Goal: Task Accomplishment & Management: Complete application form

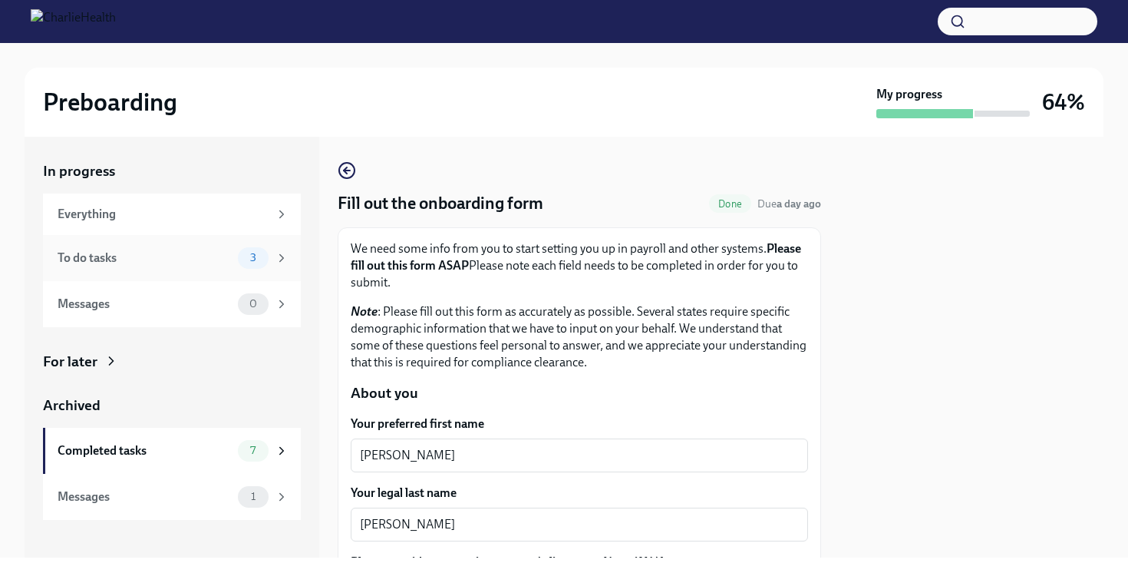
click at [191, 261] on div "To do tasks" at bounding box center [145, 257] width 174 height 17
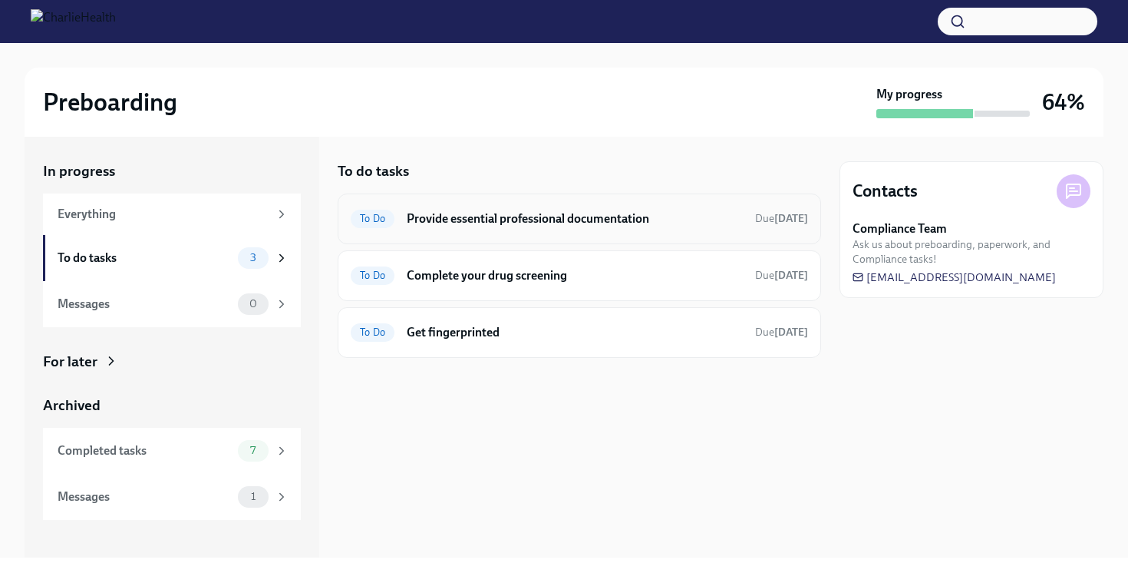
click at [484, 205] on div "To Do Provide essential professional documentation Due [DATE]" at bounding box center [580, 218] width 484 height 51
click at [471, 223] on h6 "Provide essential professional documentation" at bounding box center [575, 218] width 336 height 17
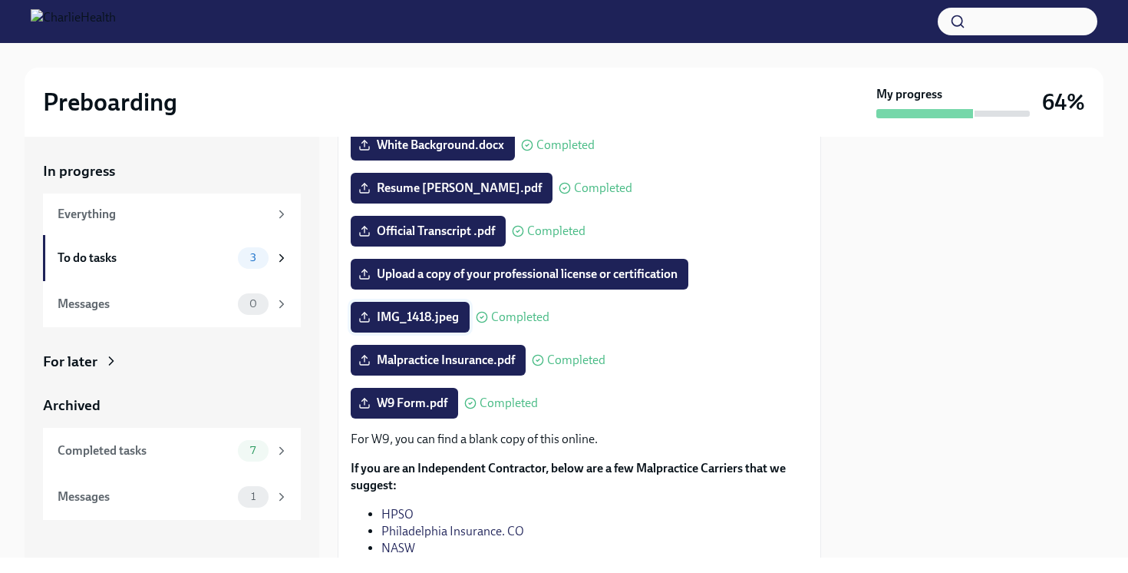
scroll to position [304, 0]
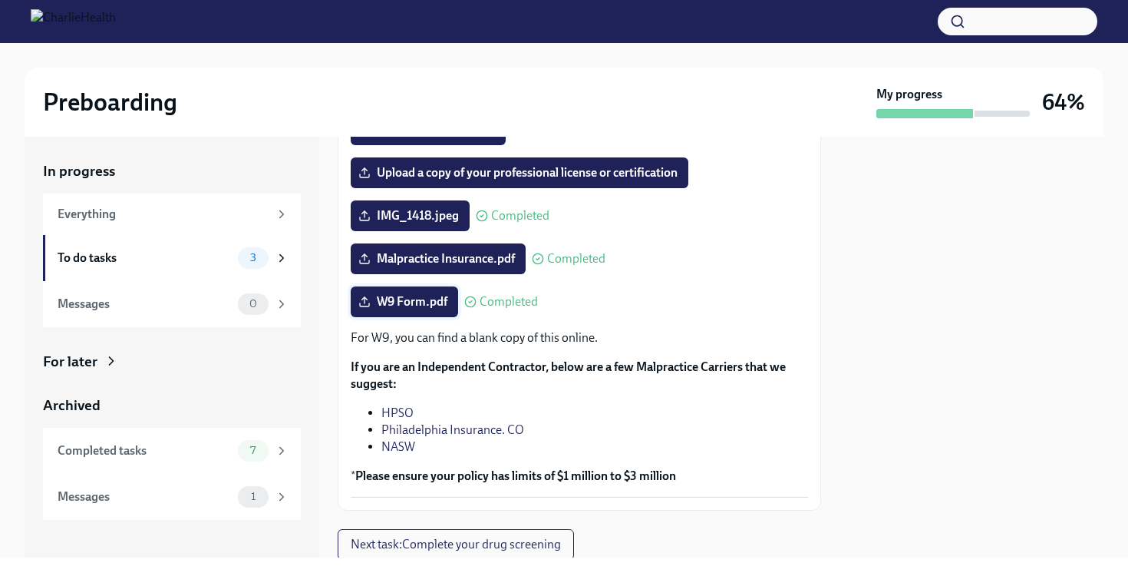
click at [428, 298] on span "W9 Form.pdf" at bounding box center [405, 301] width 86 height 15
click at [0, 0] on input "W9 Form.pdf" at bounding box center [0, 0] width 0 height 0
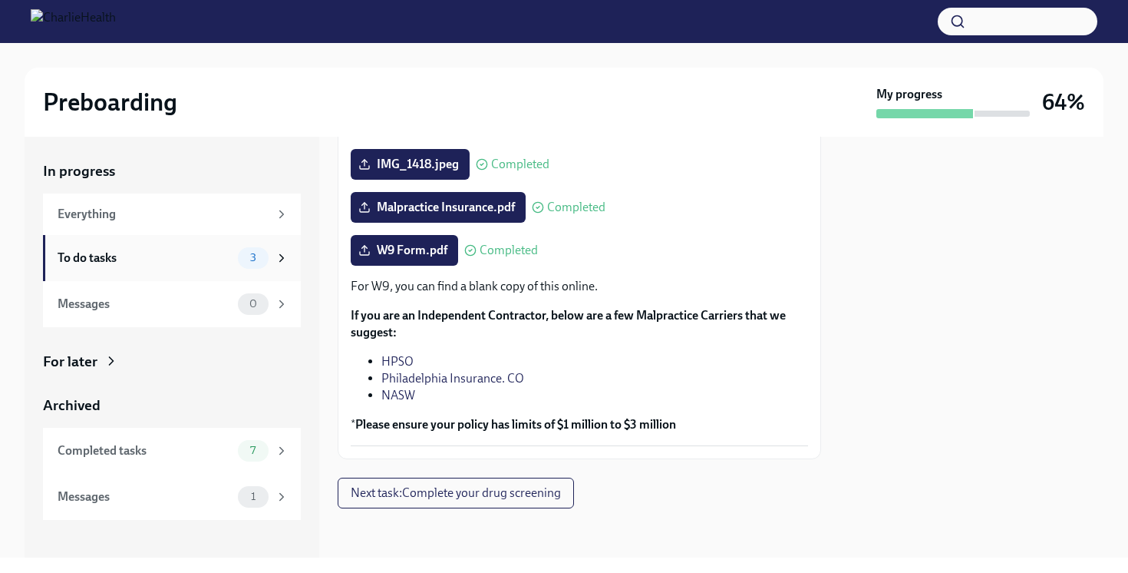
click at [178, 257] on div "To do tasks" at bounding box center [145, 257] width 174 height 17
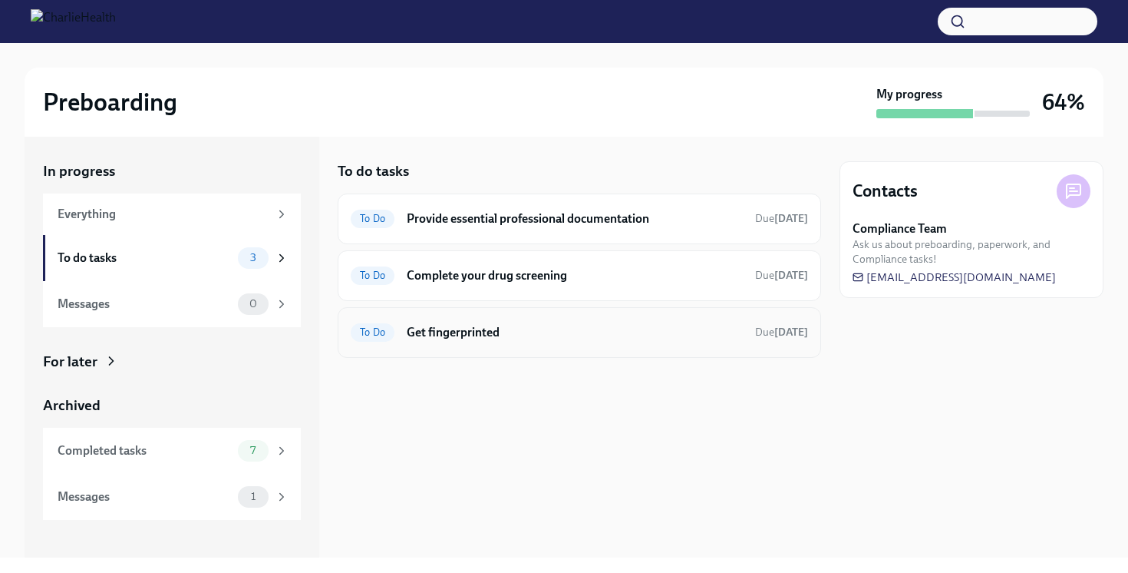
click at [448, 327] on h6 "Get fingerprinted" at bounding box center [575, 332] width 336 height 17
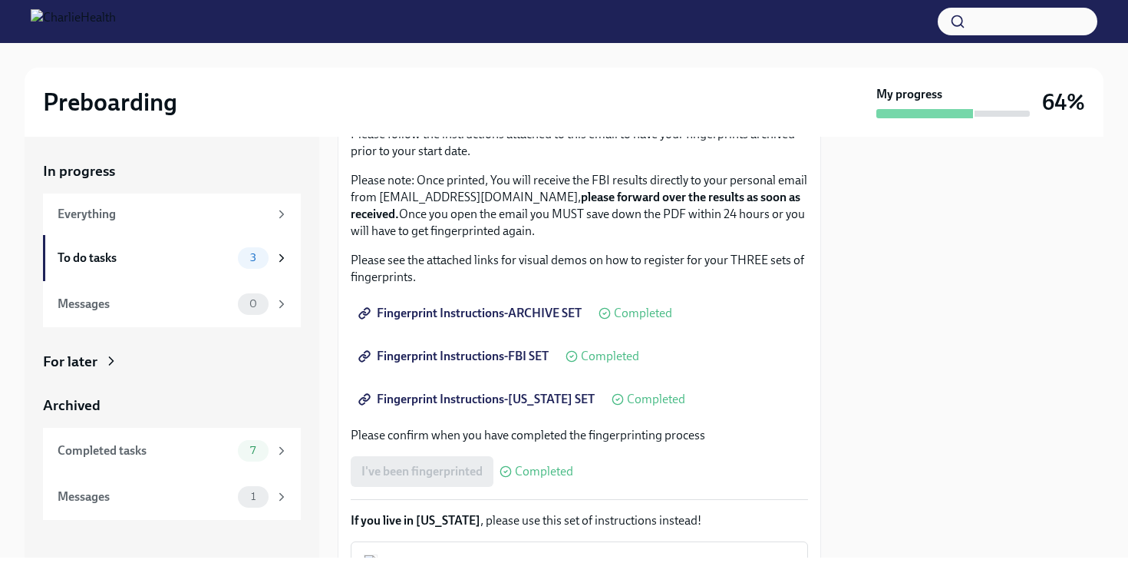
scroll to position [157, 0]
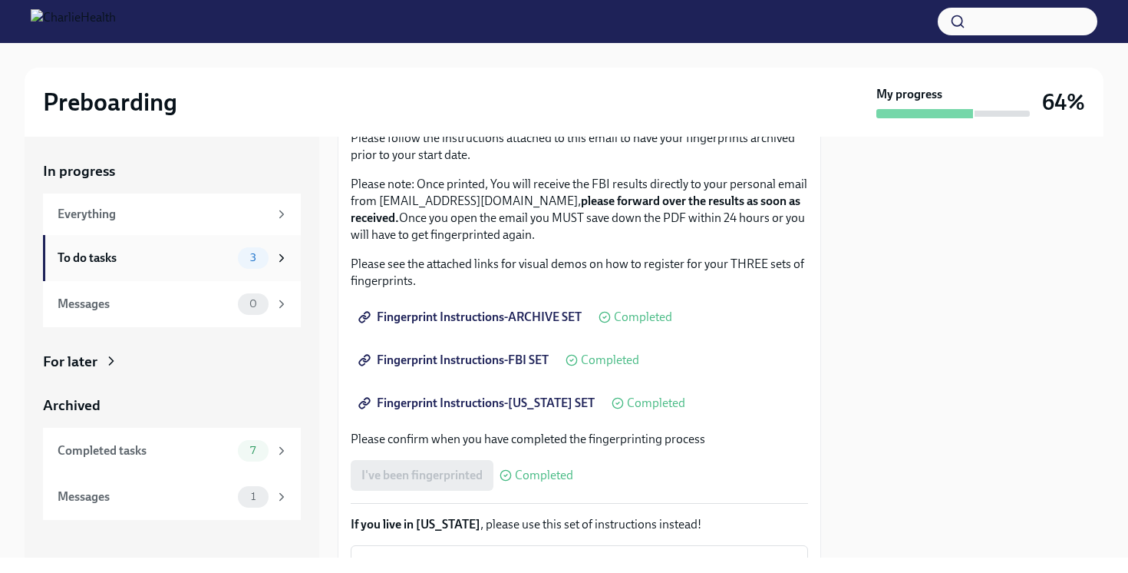
click at [213, 260] on div "To do tasks" at bounding box center [145, 257] width 174 height 17
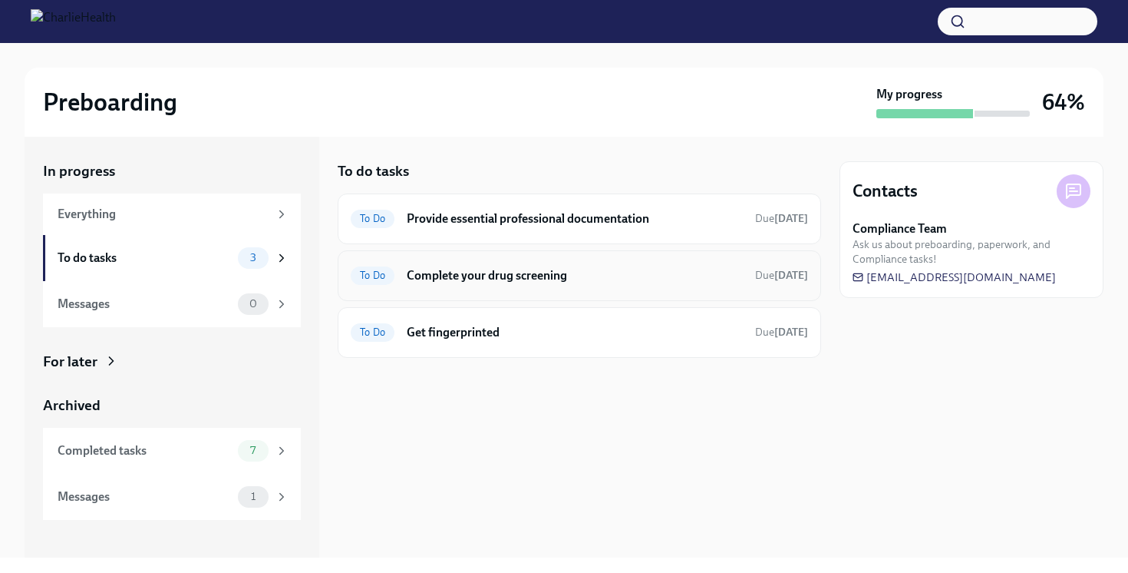
click at [471, 276] on h6 "Complete your drug screening" at bounding box center [575, 275] width 336 height 17
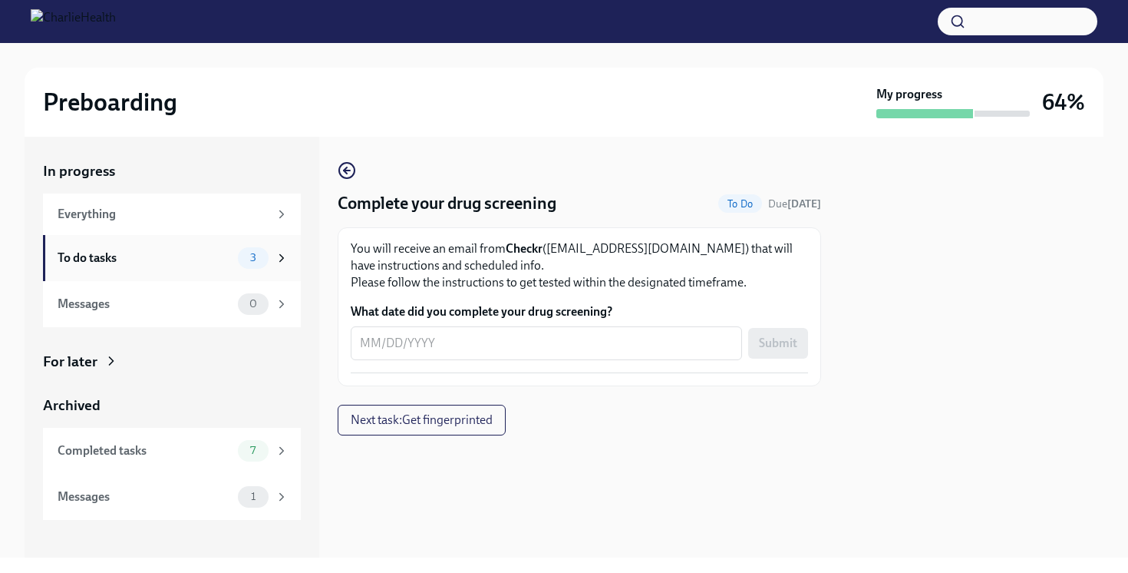
click at [181, 262] on div "To do tasks" at bounding box center [145, 257] width 174 height 17
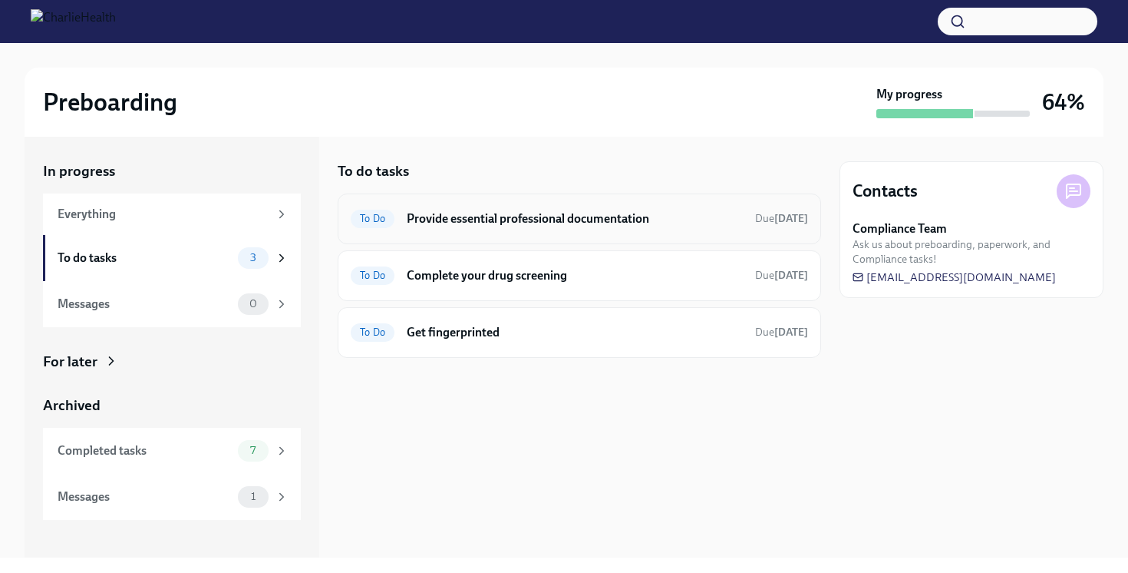
click at [474, 221] on h6 "Provide essential professional documentation" at bounding box center [575, 218] width 336 height 17
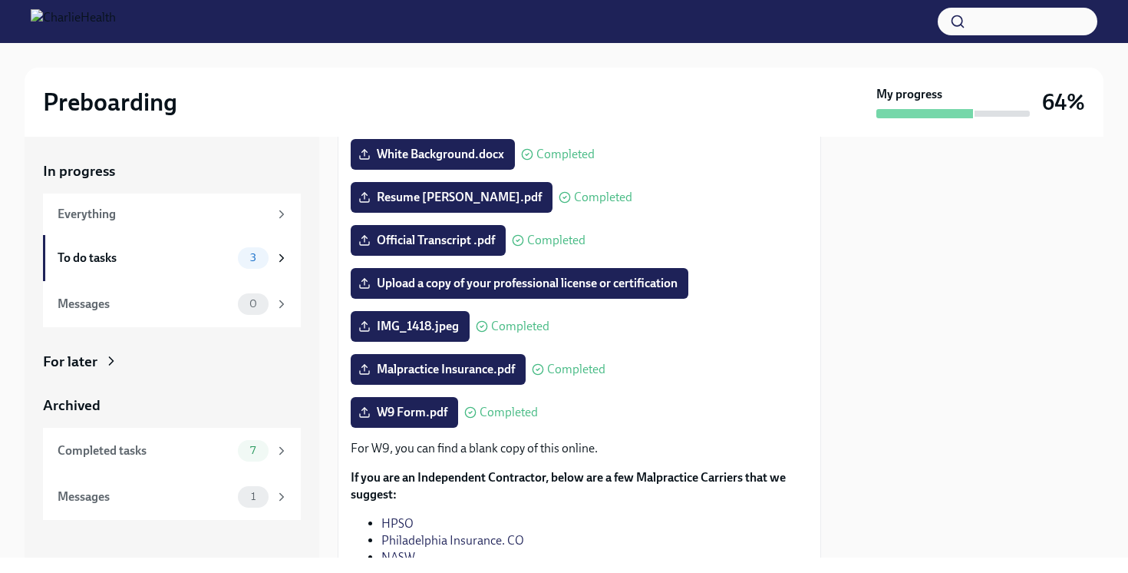
scroll to position [205, 0]
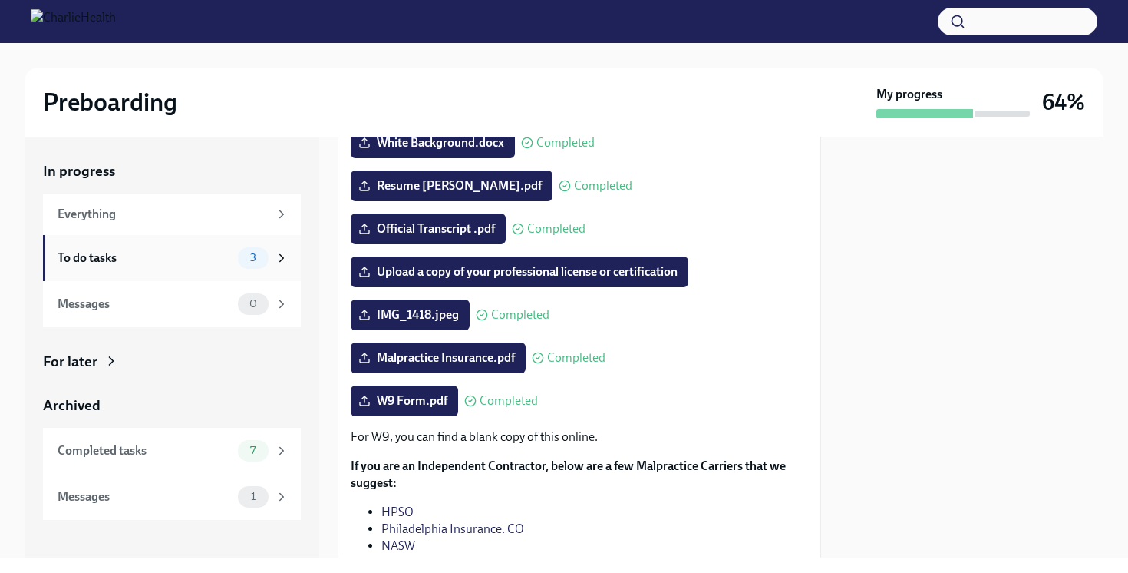
click at [249, 250] on div "3" at bounding box center [253, 257] width 31 height 21
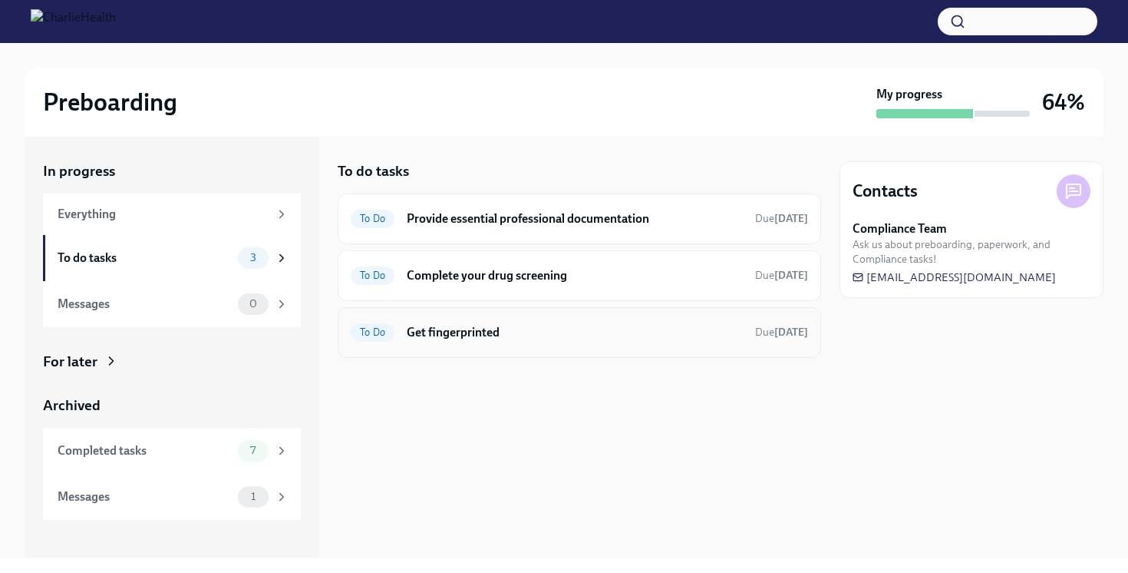
click at [461, 331] on h6 "Get fingerprinted" at bounding box center [575, 332] width 336 height 17
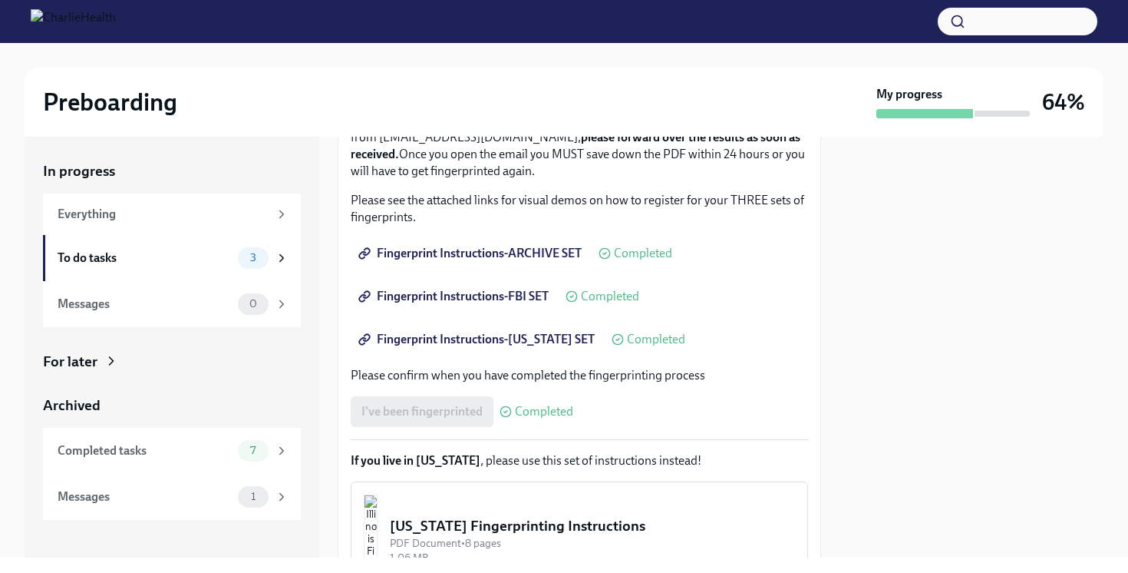
scroll to position [325, 0]
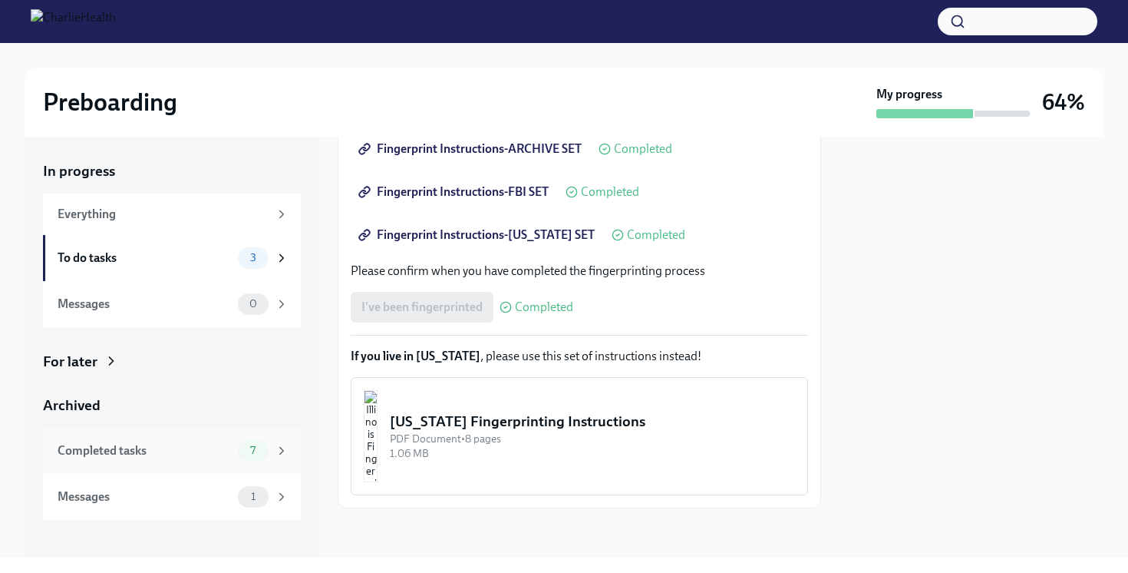
click at [179, 451] on div "Completed tasks" at bounding box center [145, 450] width 174 height 17
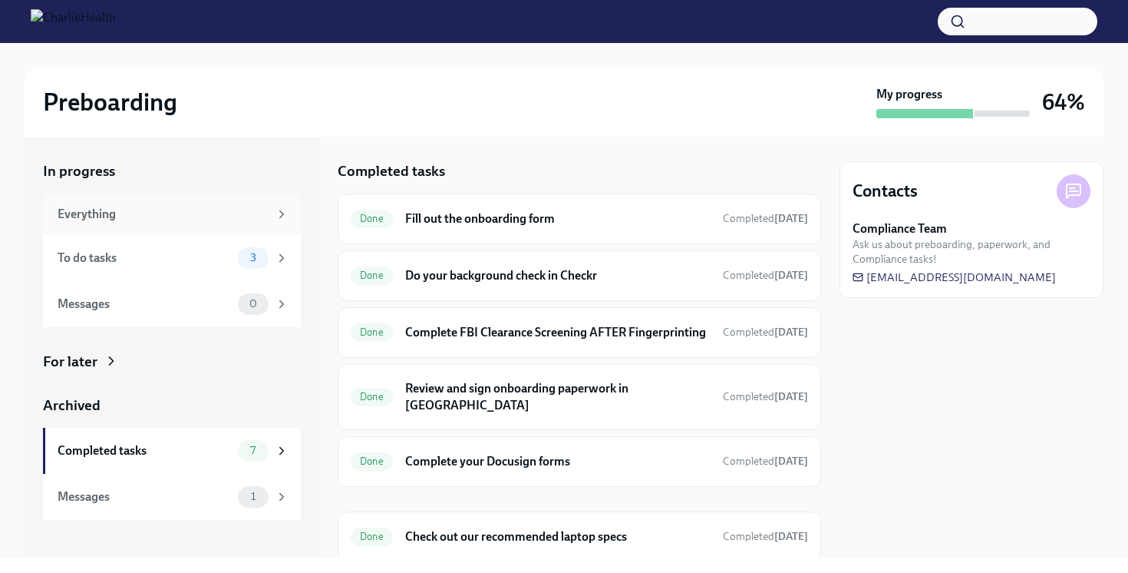
click at [187, 213] on div "Everything" at bounding box center [163, 214] width 211 height 17
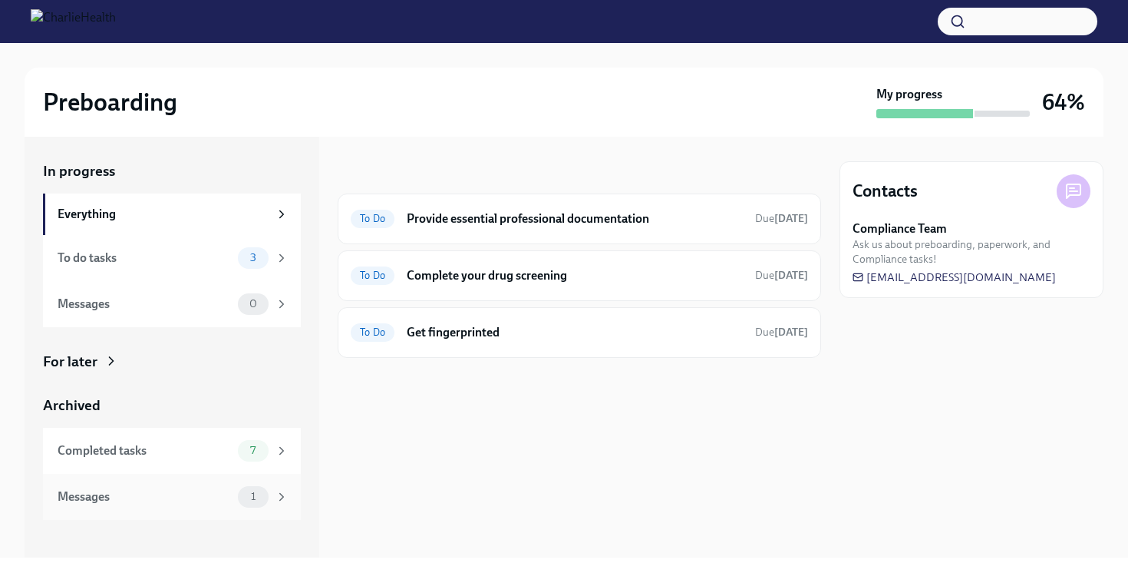
click at [144, 501] on div "Messages" at bounding box center [145, 496] width 174 height 17
